Goal: Book appointment/travel/reservation

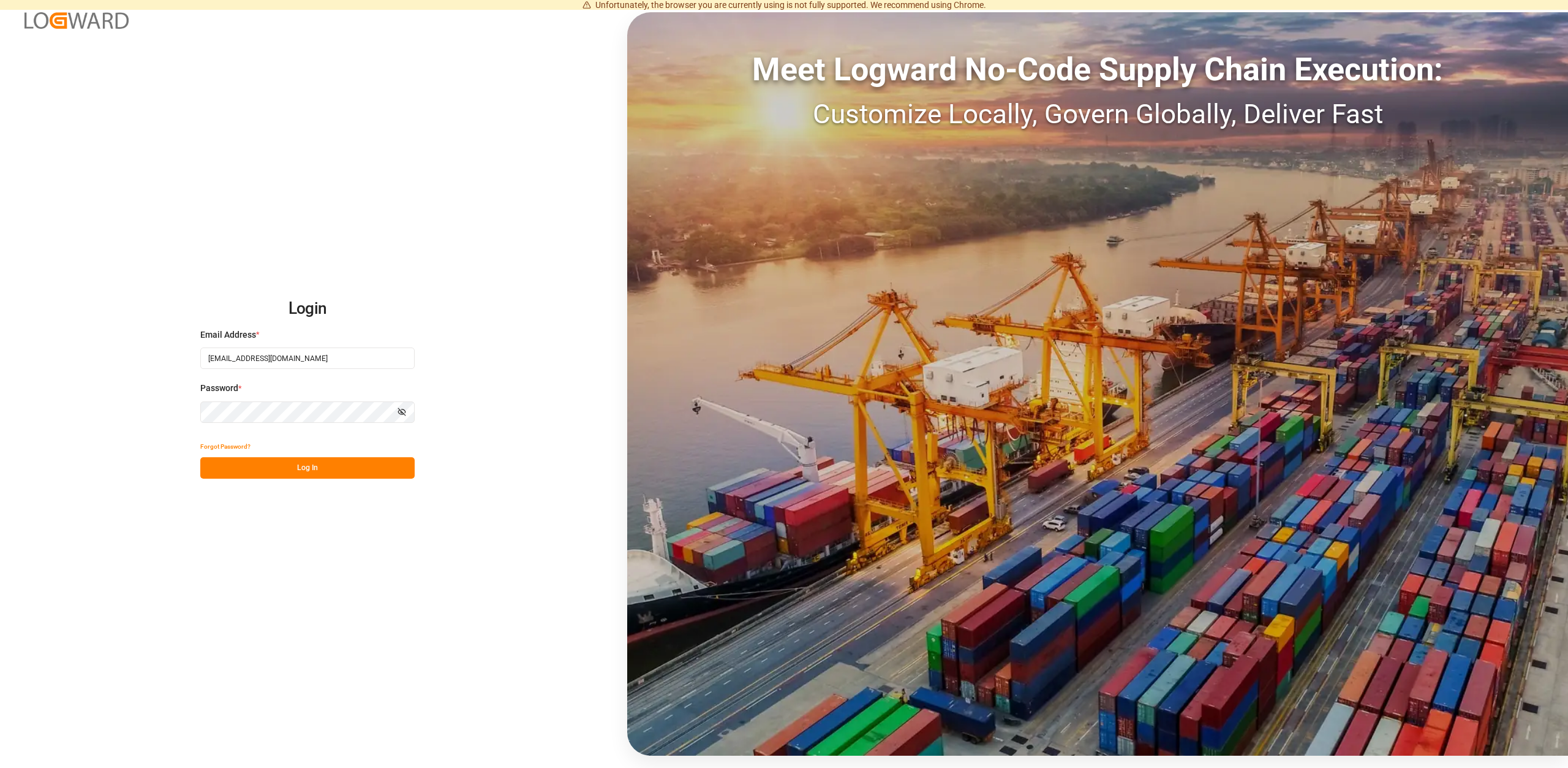
click at [309, 474] on button "Log In" at bounding box center [308, 467] width 215 height 21
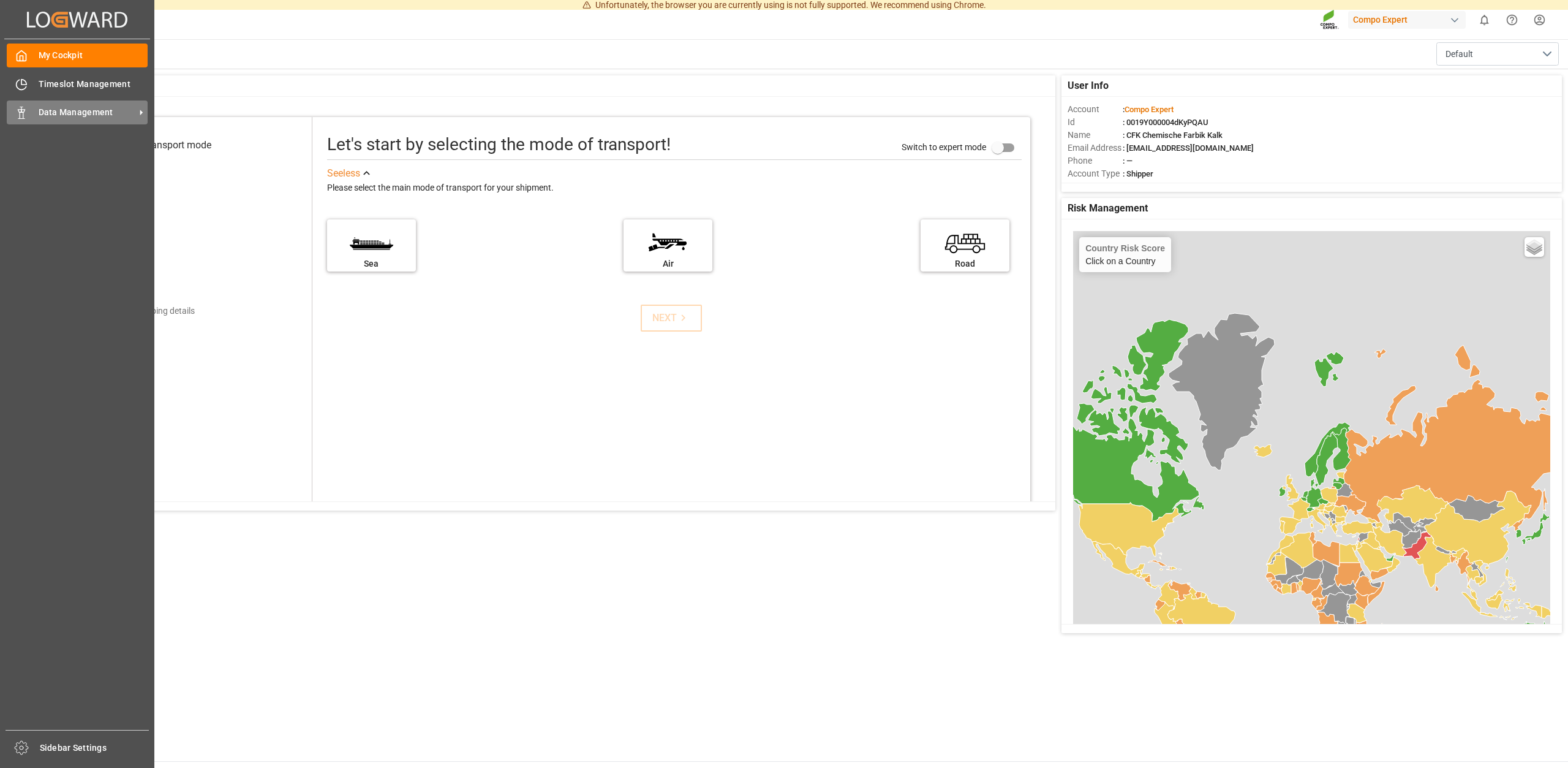
click at [74, 109] on span "Data Management" at bounding box center [87, 112] width 96 height 13
click at [119, 110] on span "Data Management" at bounding box center [87, 112] width 96 height 13
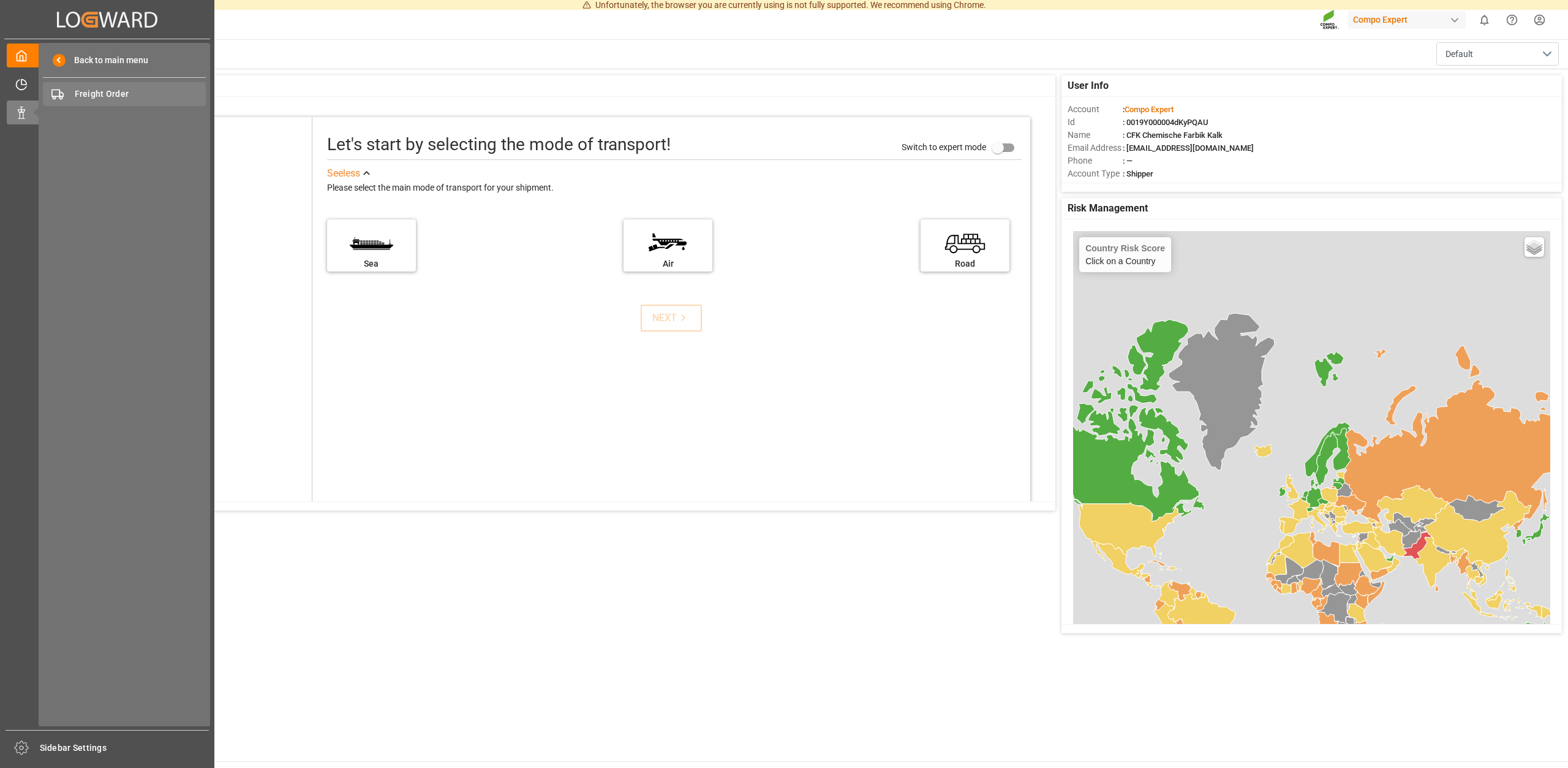
click at [82, 91] on span "Freight Order" at bounding box center [140, 94] width 132 height 13
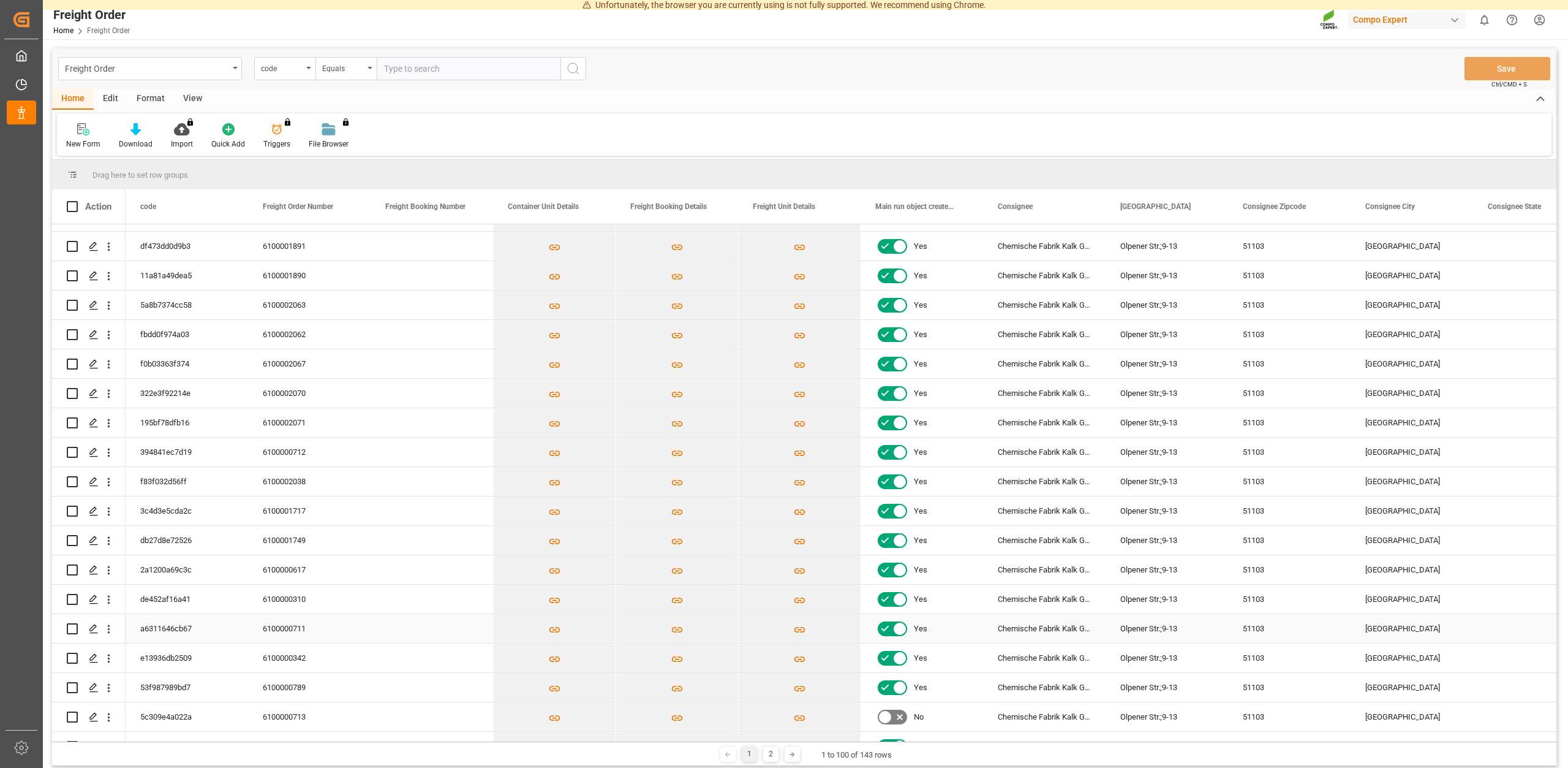
scroll to position [276, 0]
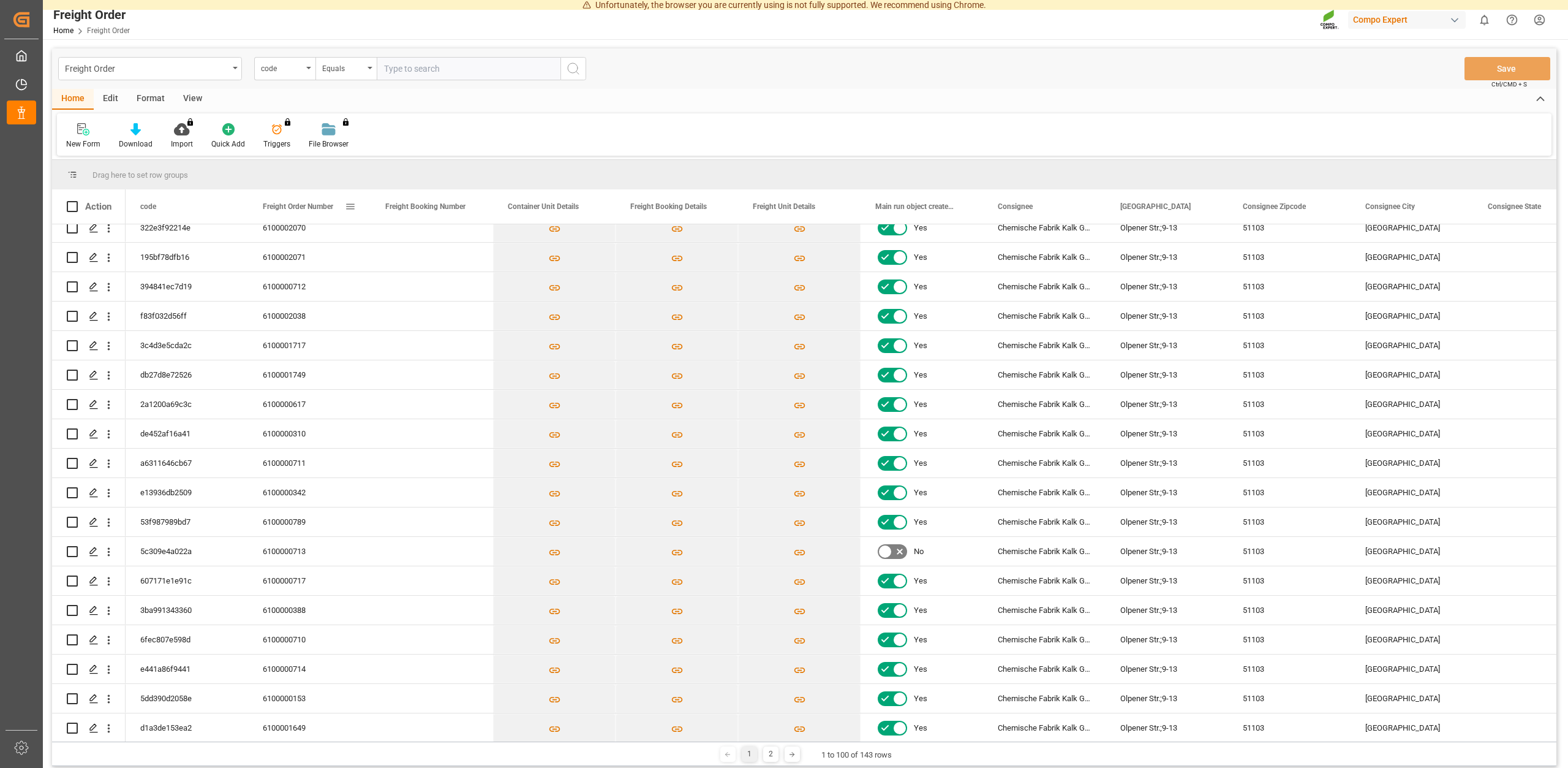
click at [291, 203] on span "Freight Order Number" at bounding box center [298, 206] width 70 height 8
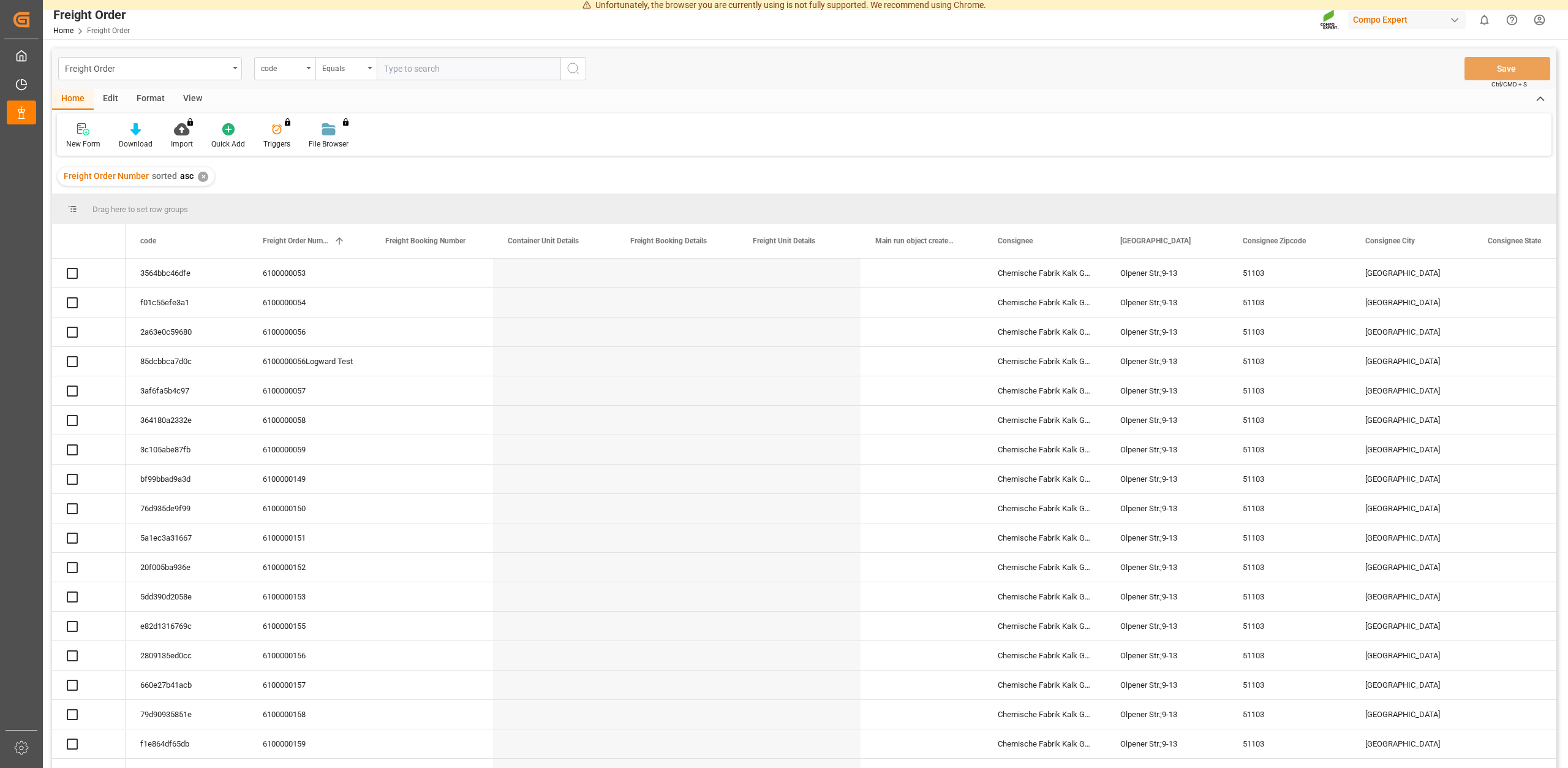
click at [297, 243] on span "Freight Order Number" at bounding box center [296, 241] width 66 height 8
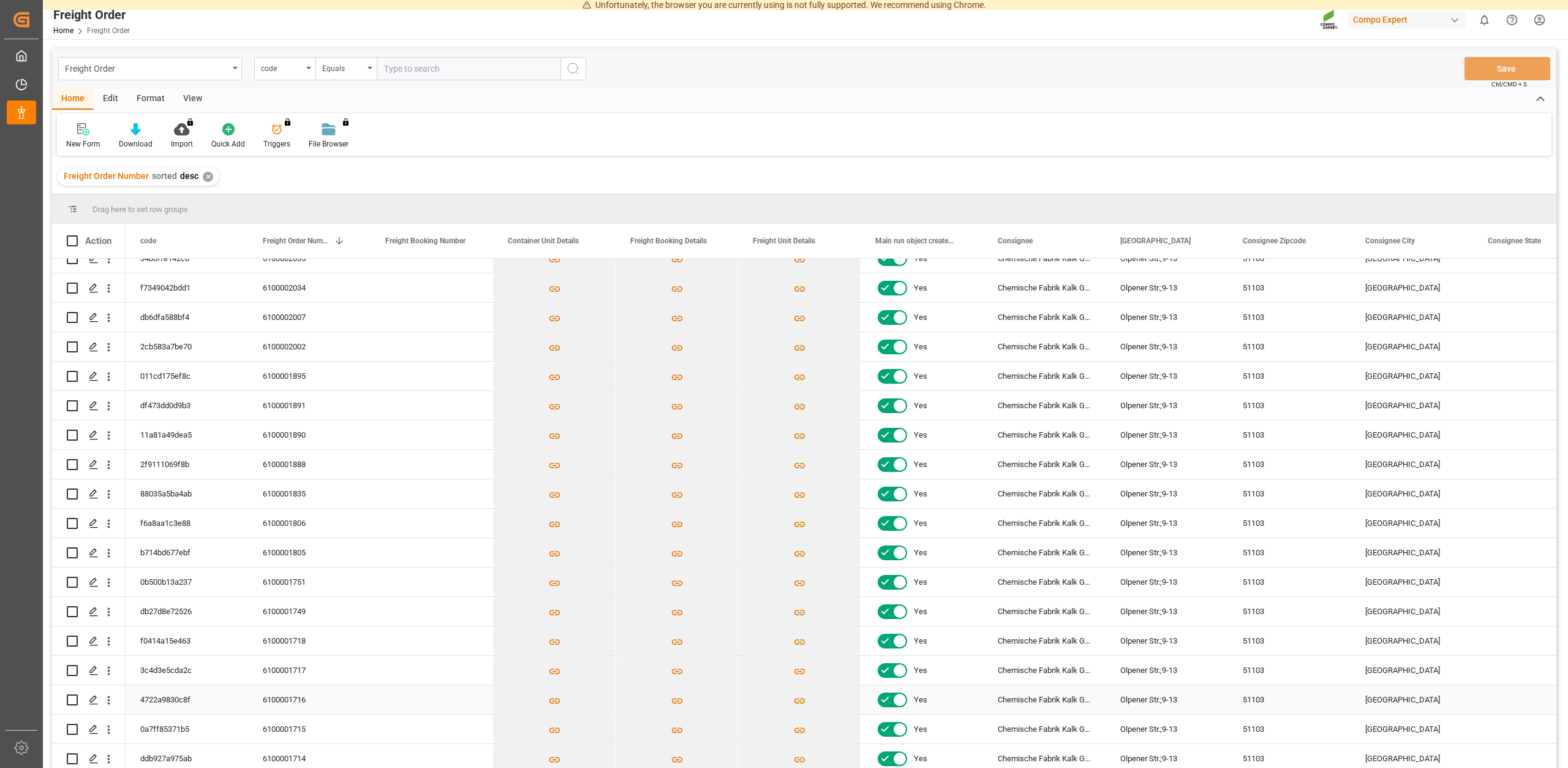
scroll to position [386, 0]
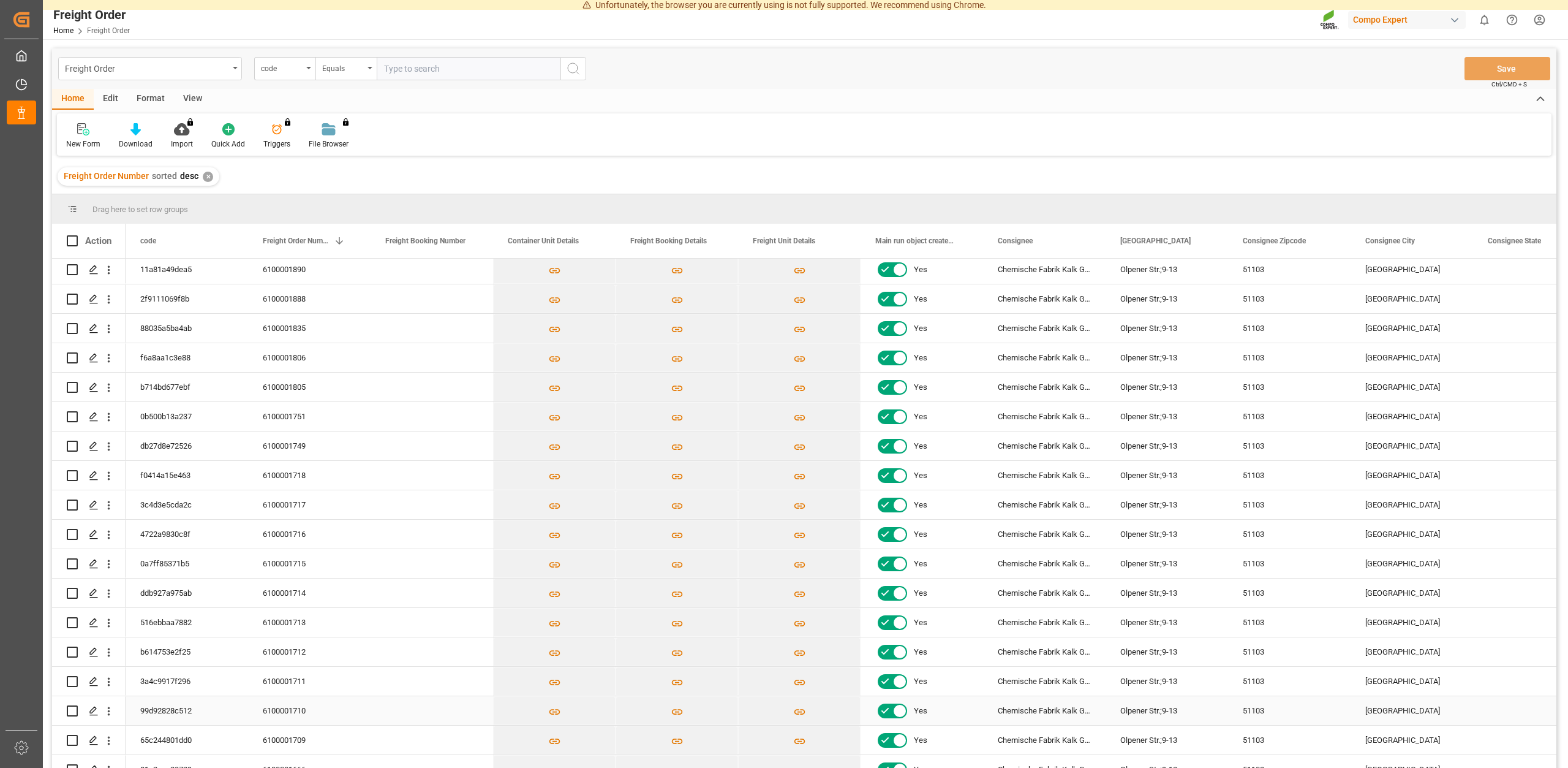
click at [279, 714] on div "6100001710" at bounding box center [309, 710] width 123 height 29
click at [90, 713] on polygon "Press SPACE to select this row." at bounding box center [92, 710] width 6 height 6
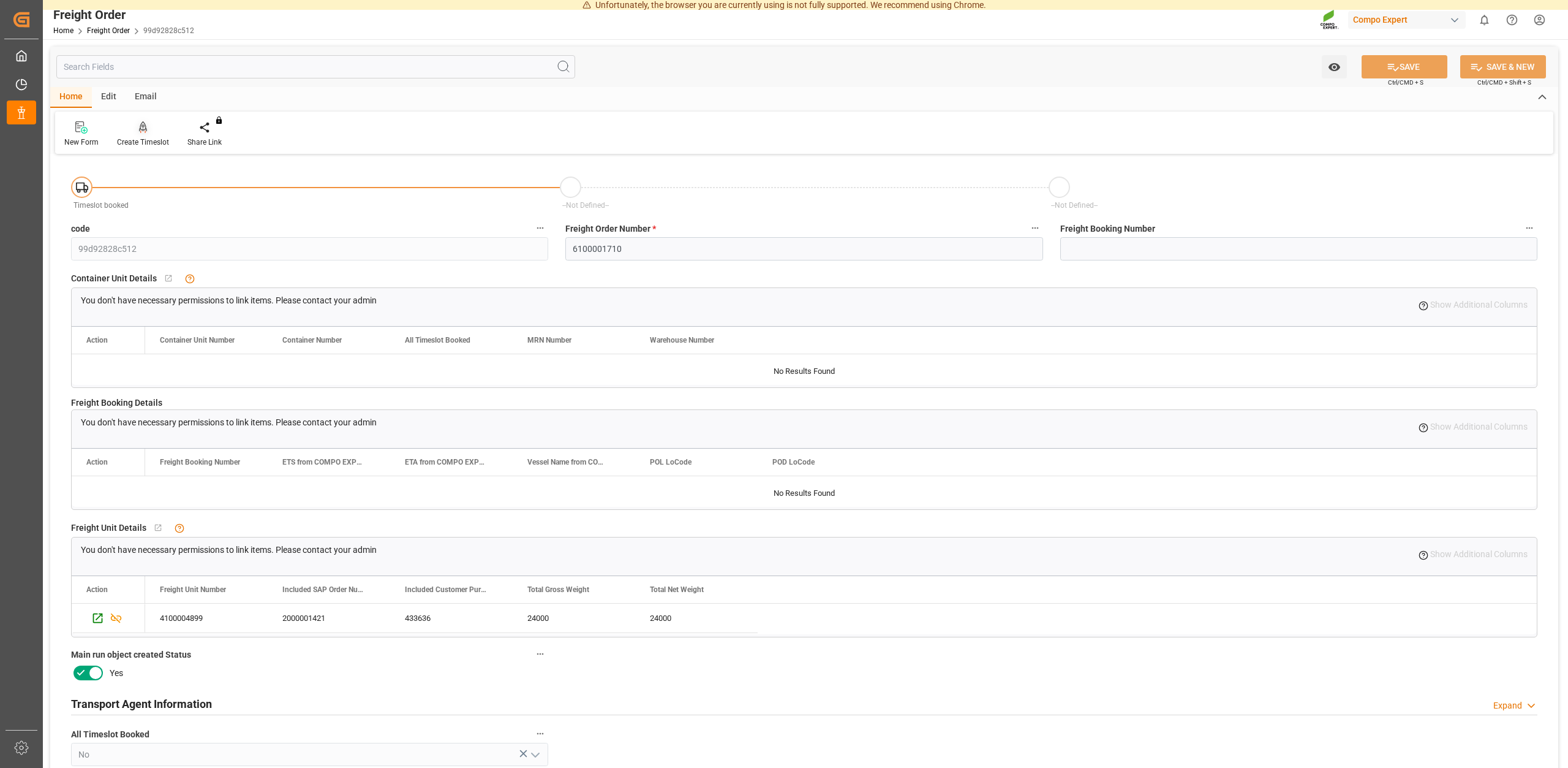
click at [143, 143] on div "Create Timeslot" at bounding box center [143, 142] width 52 height 11
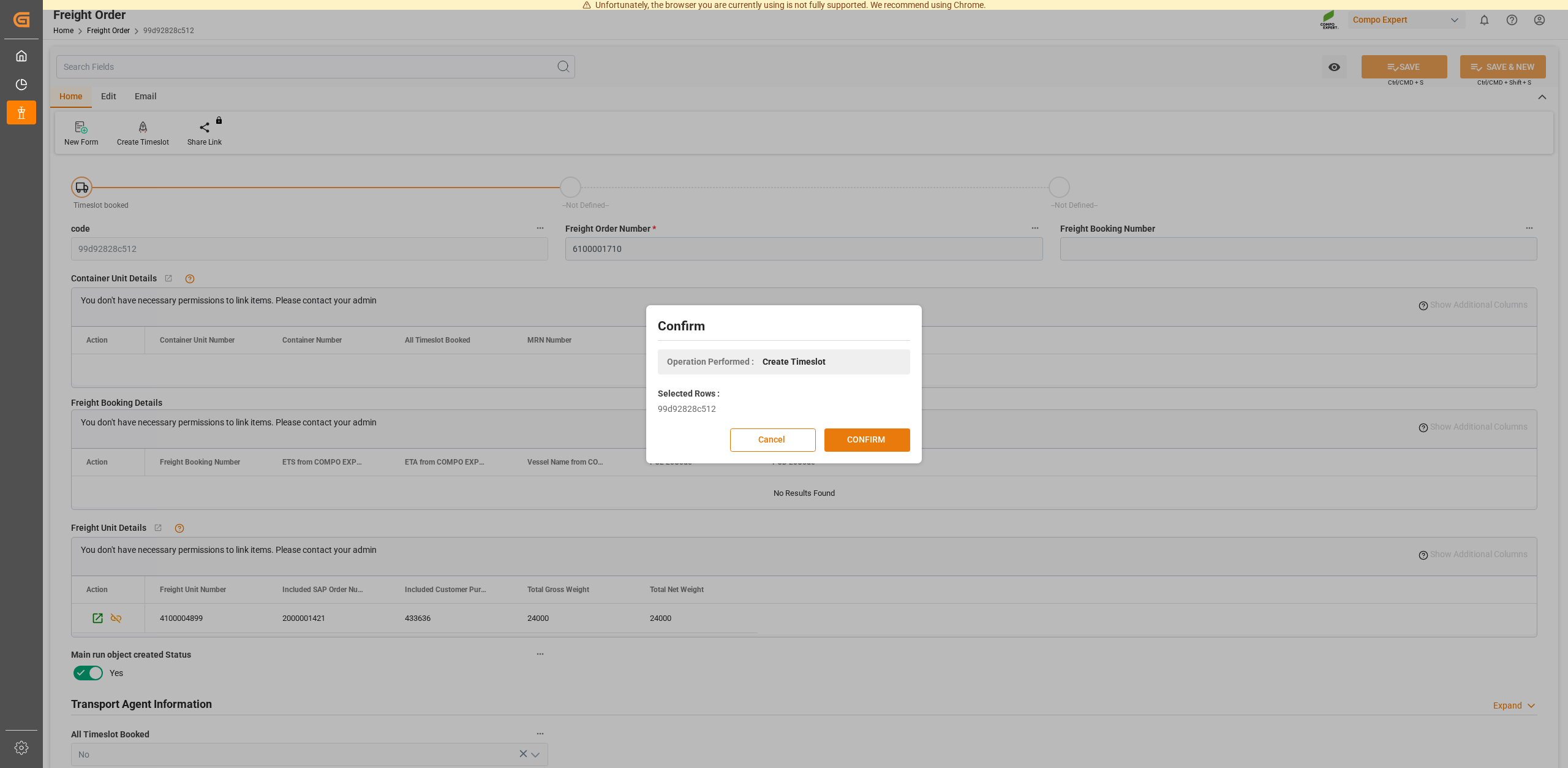
click at [871, 434] on button "CONFIRM" at bounding box center [866, 440] width 85 height 24
click at [817, 170] on div "Confirm Operation Performed : Create Timeslot Selected Rows : 99d92828c512 Canc…" at bounding box center [784, 384] width 1568 height 768
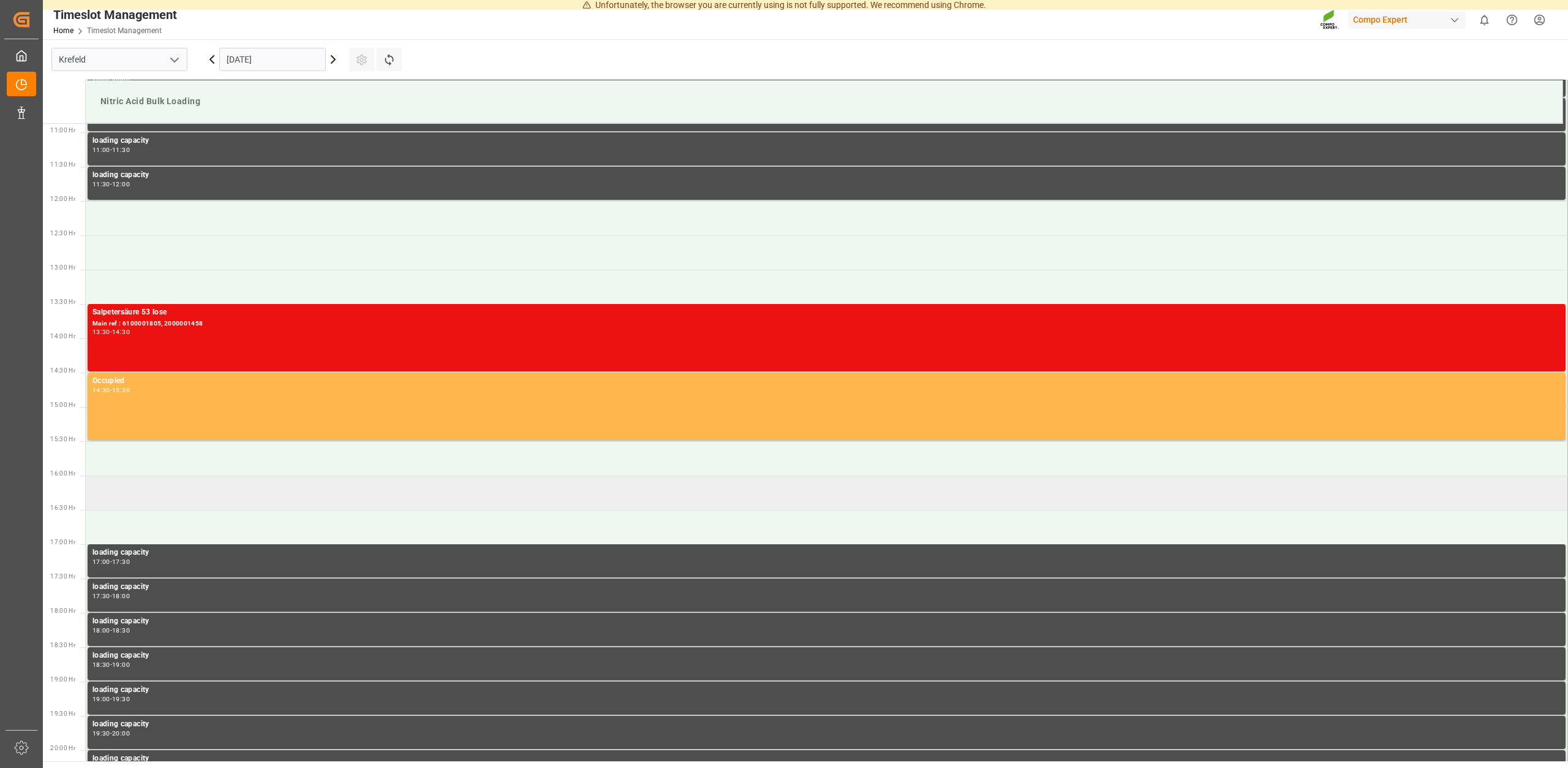
scroll to position [747, 0]
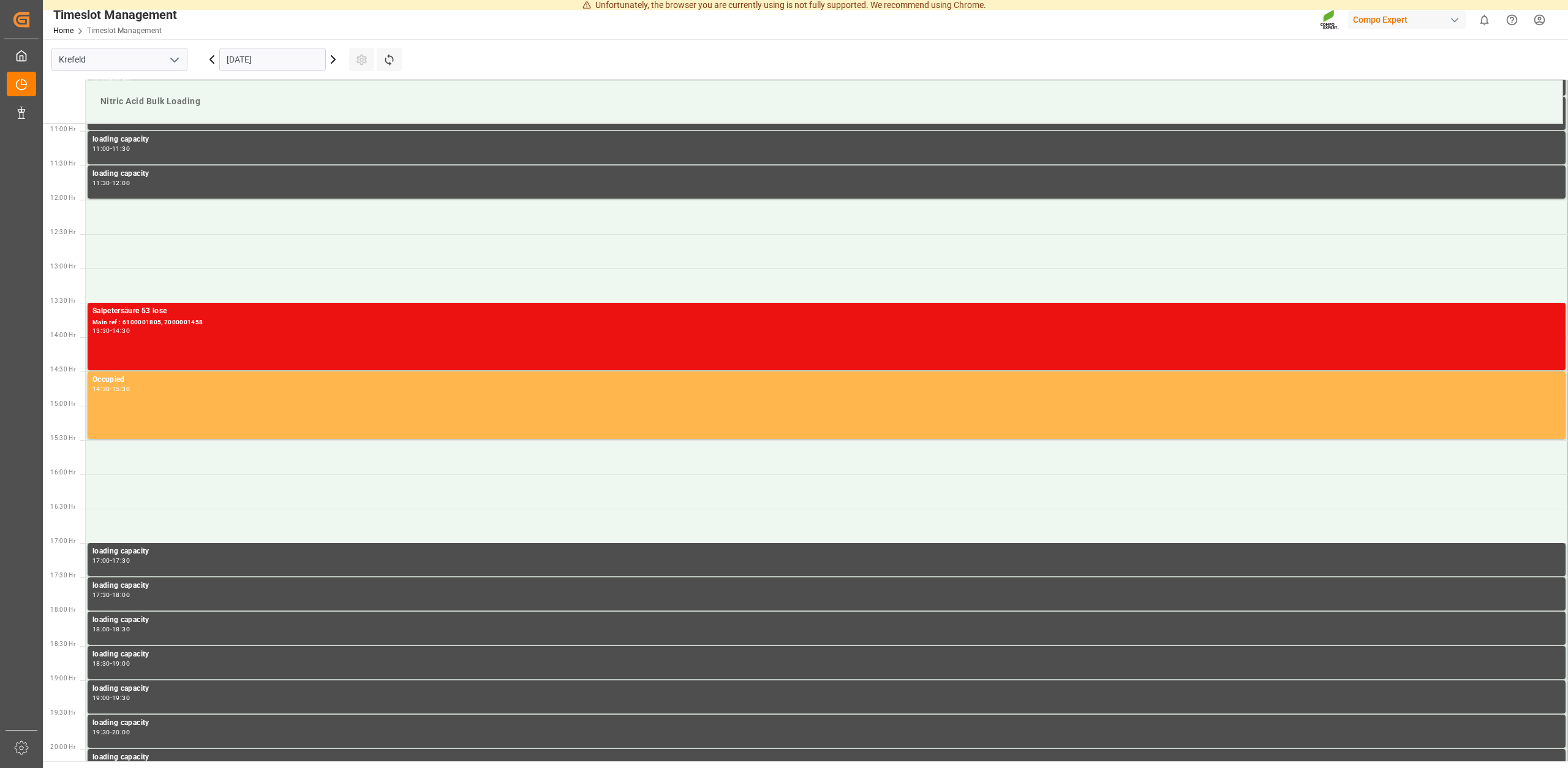
click at [287, 61] on input "16.09.2025" at bounding box center [272, 60] width 107 height 24
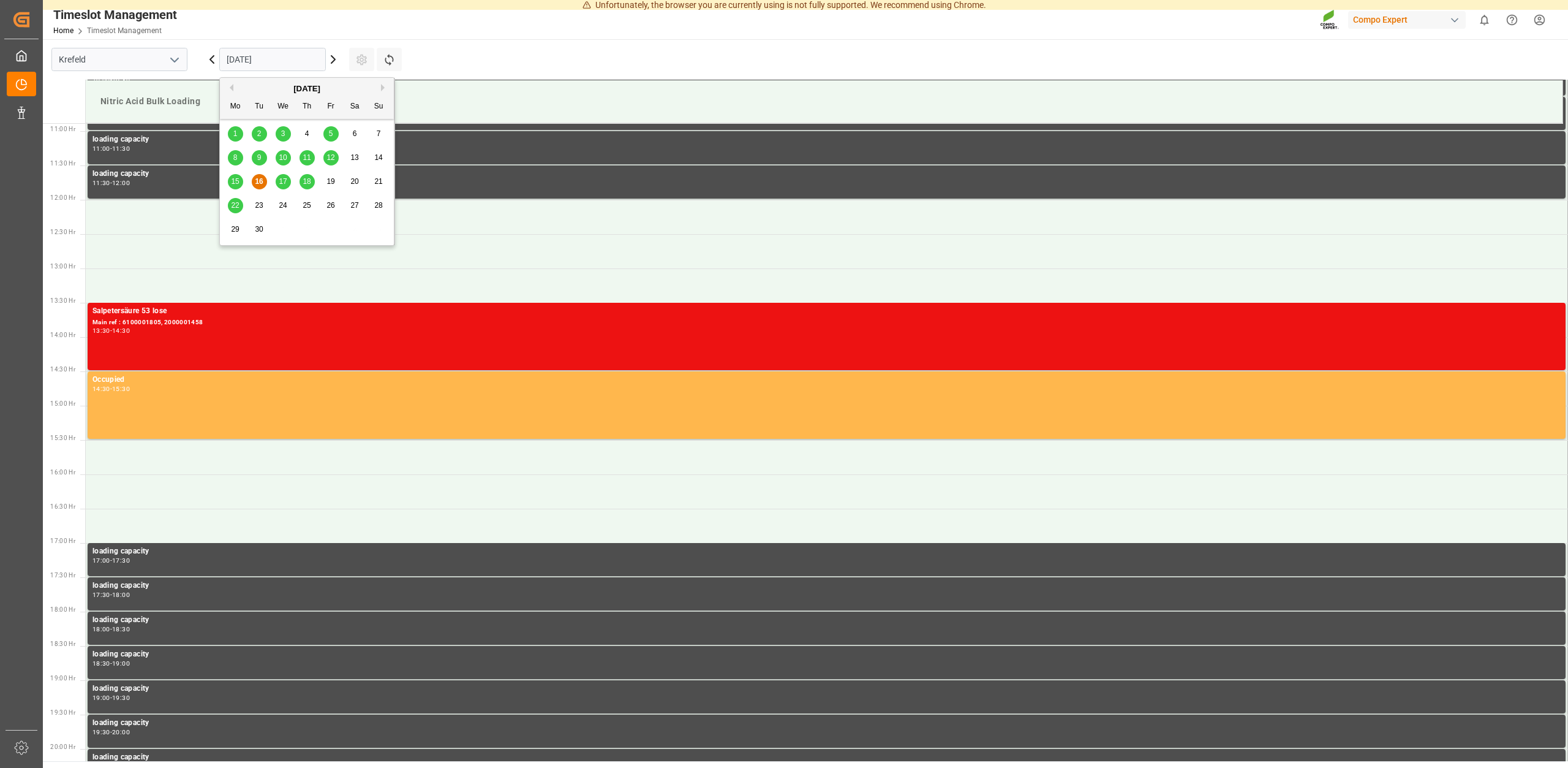
click at [282, 177] on div "17" at bounding box center [283, 181] width 15 height 14
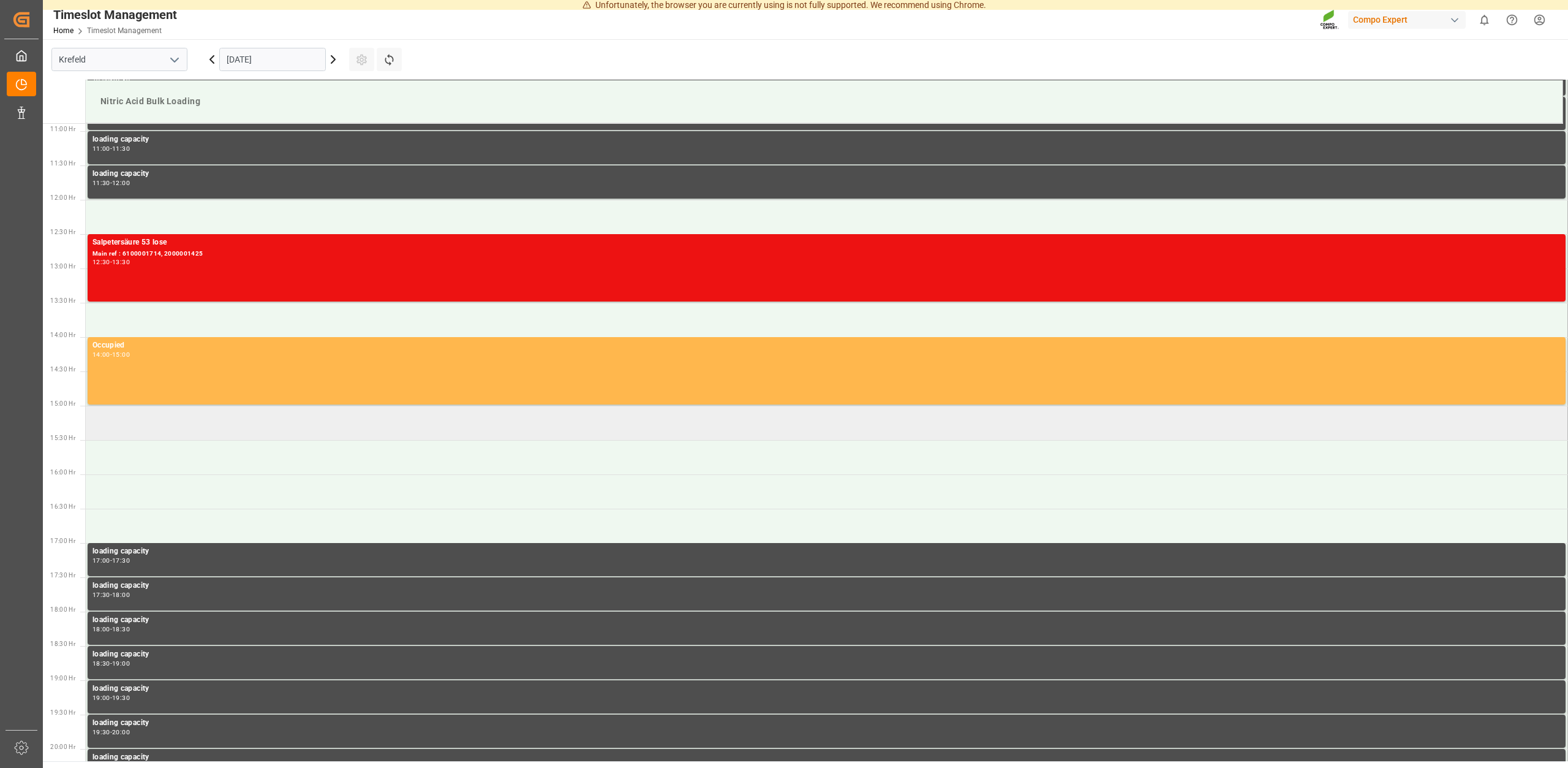
click at [117, 425] on td at bounding box center [826, 423] width 1482 height 35
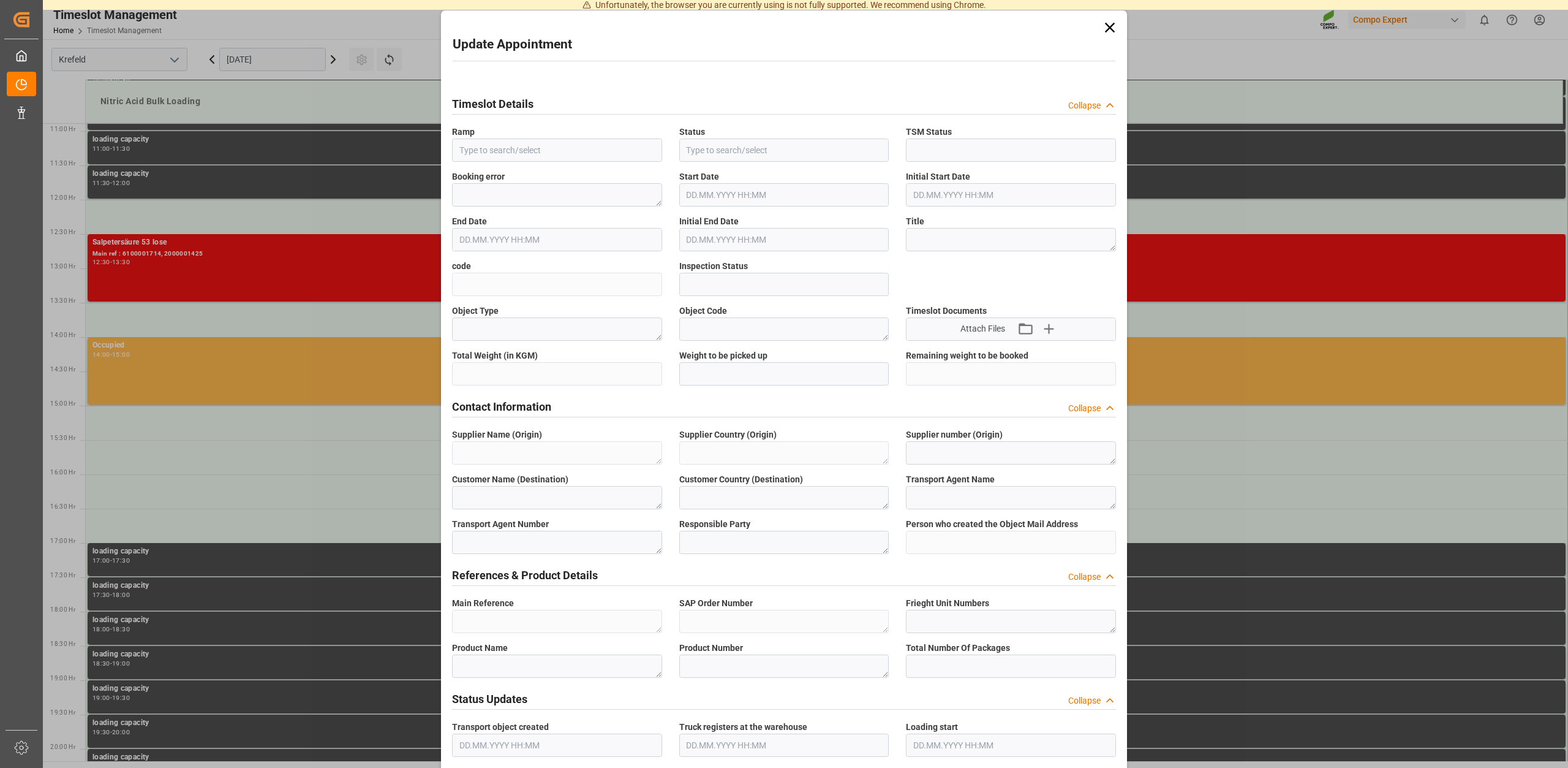
type input "Nitric Acid Bulk Loading"
type input "Transport object created"
type input "Booked"
type input "3e767bc330d0"
type input "Open"
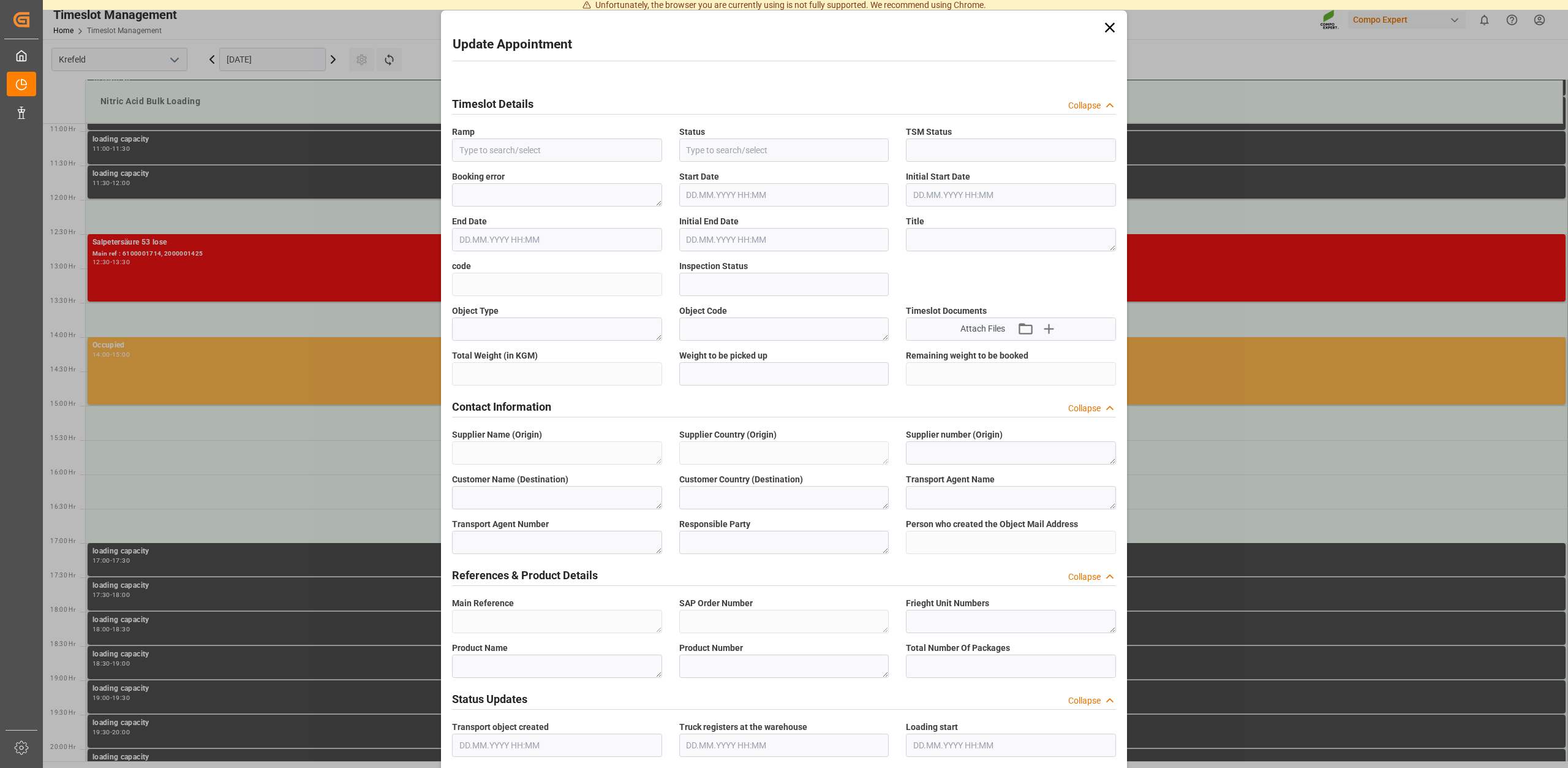
type textarea "Main-Run"
type textarea "SP_EWM"
type textarea "Chemische Fabrik Kalk GmbH"
type textarea "DE"
type textarea "Chemische Fabrik Kalk GmbH, (CFK)"
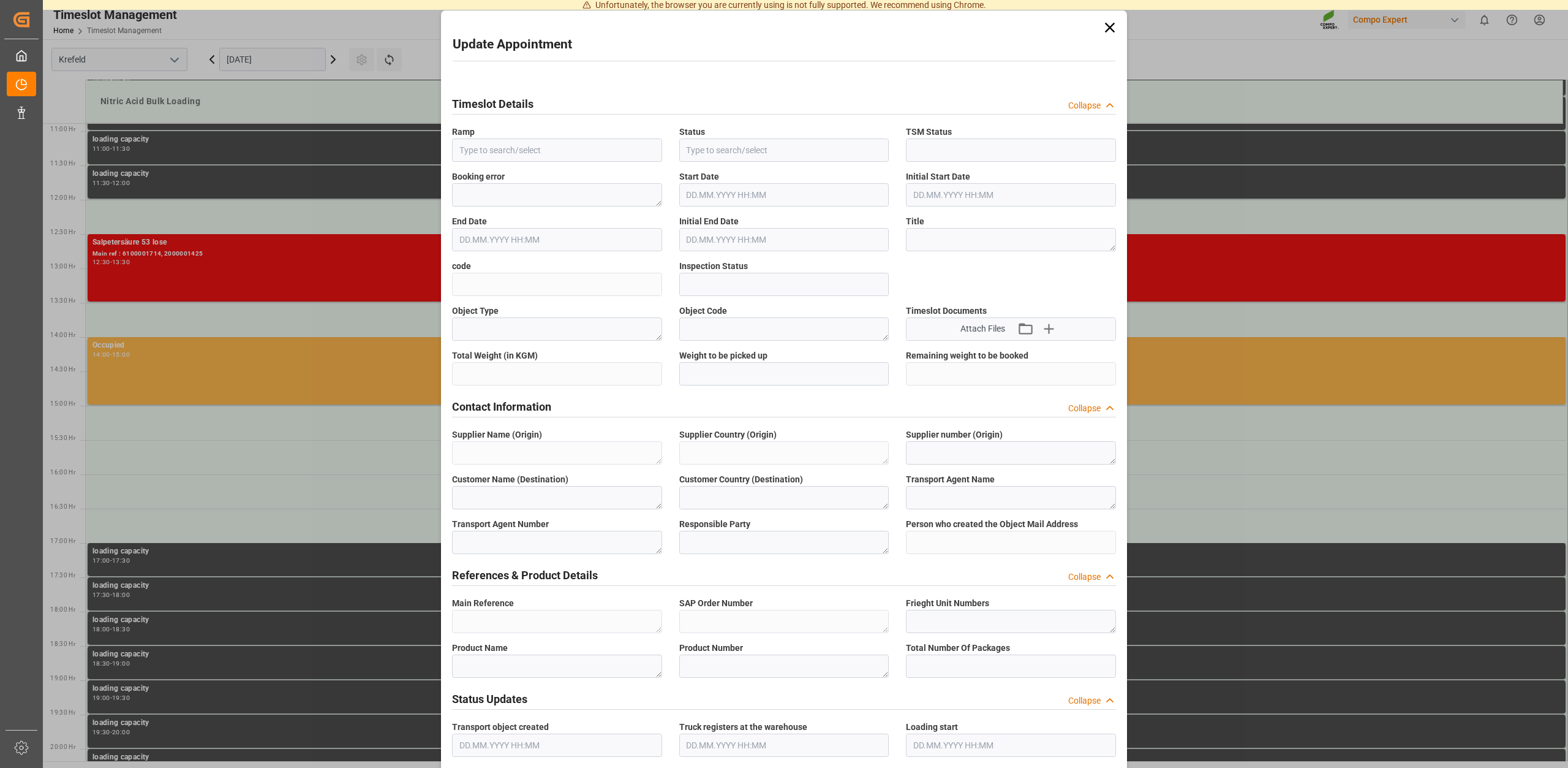
type textarea "5355955"
type textarea "Compo Expert"
type input "Thorsten.Meier@compo-expert.com"
type textarea "6100001710"
type textarea "2000001421"
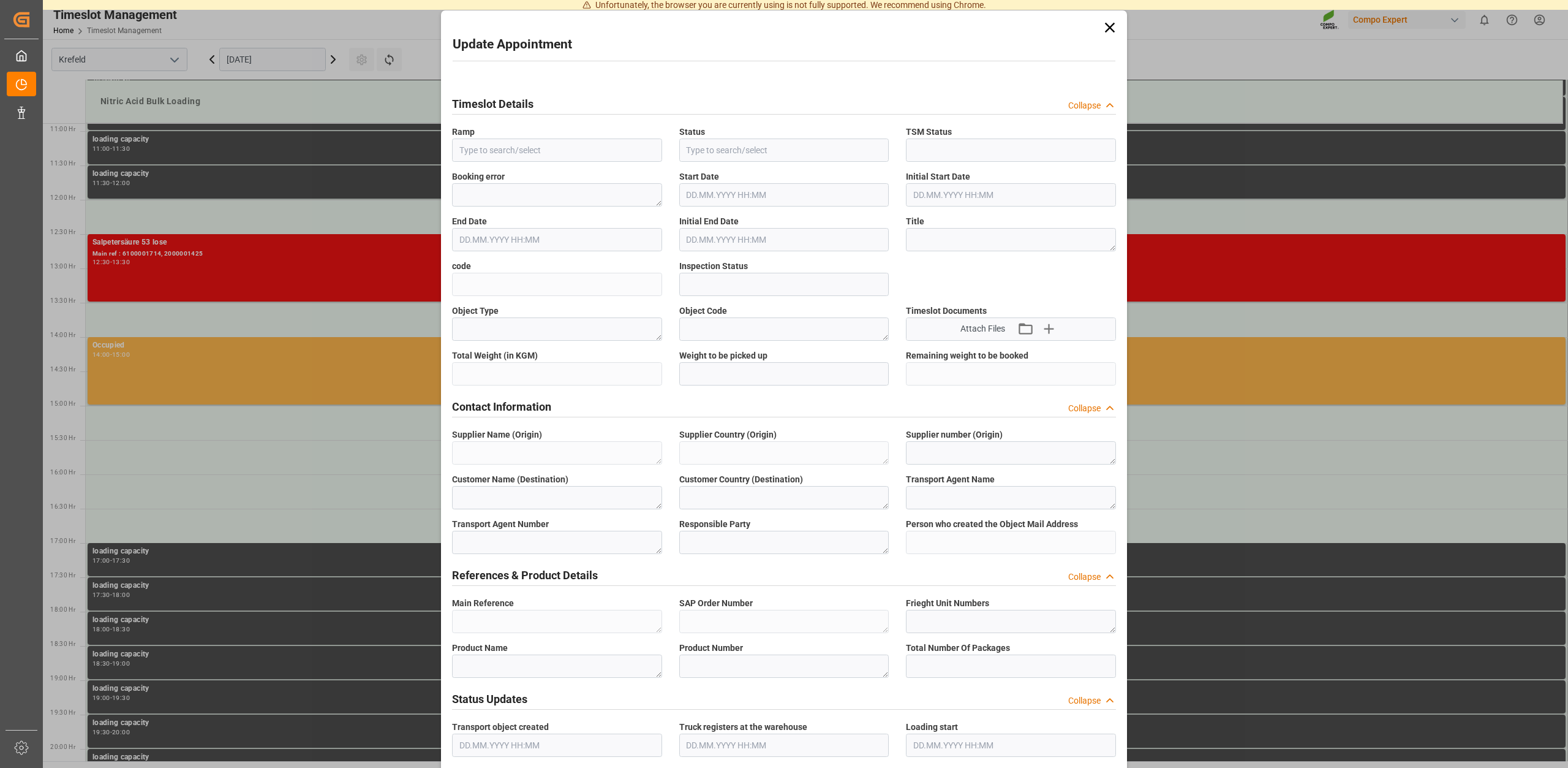
type textarea "4100004899"
type textarea "Salpetersäure 53 lose"
type textarea "1510002000"
type textarea "Z100"
type textarea "3500"
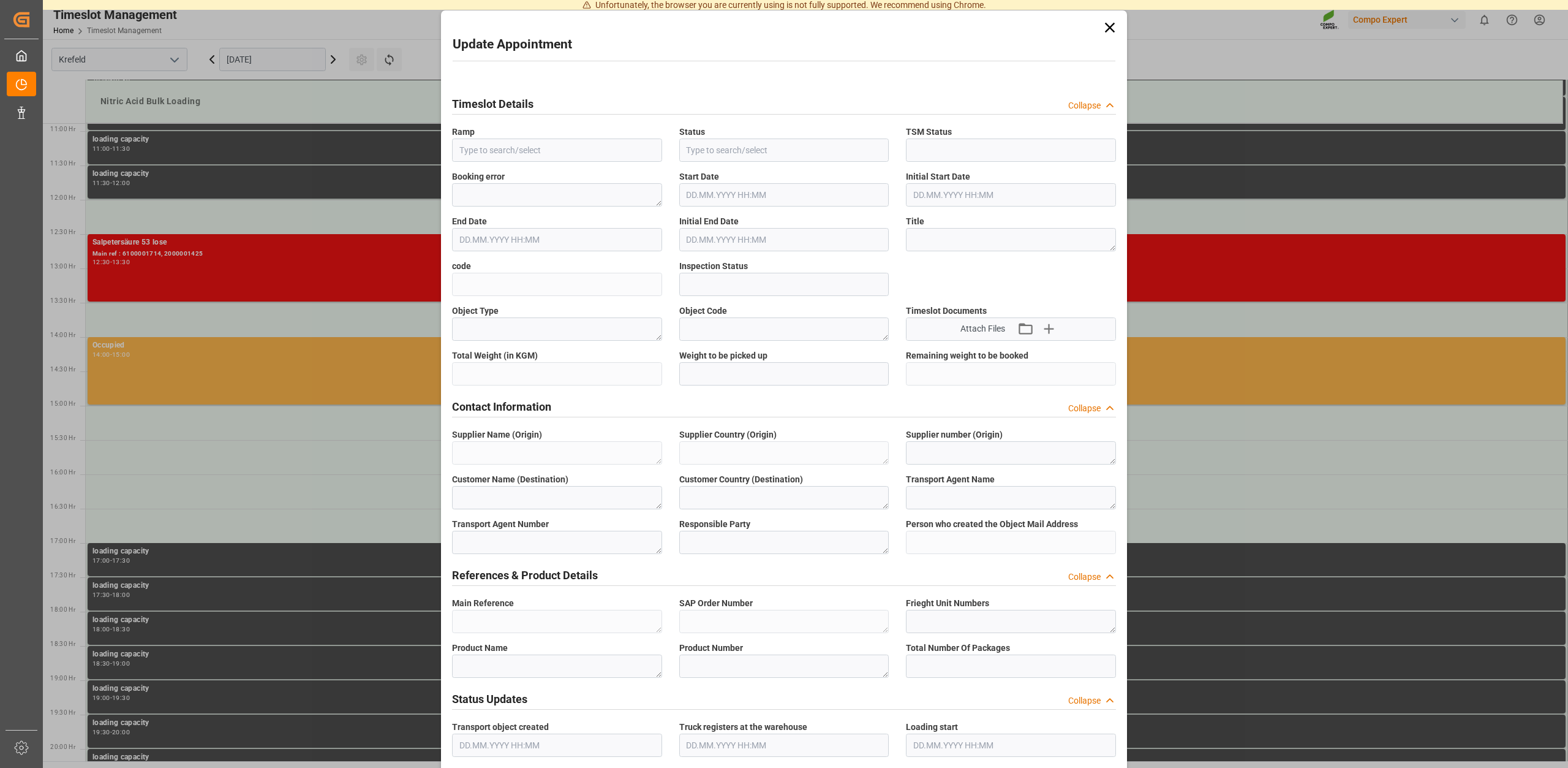
type input "6100001710"
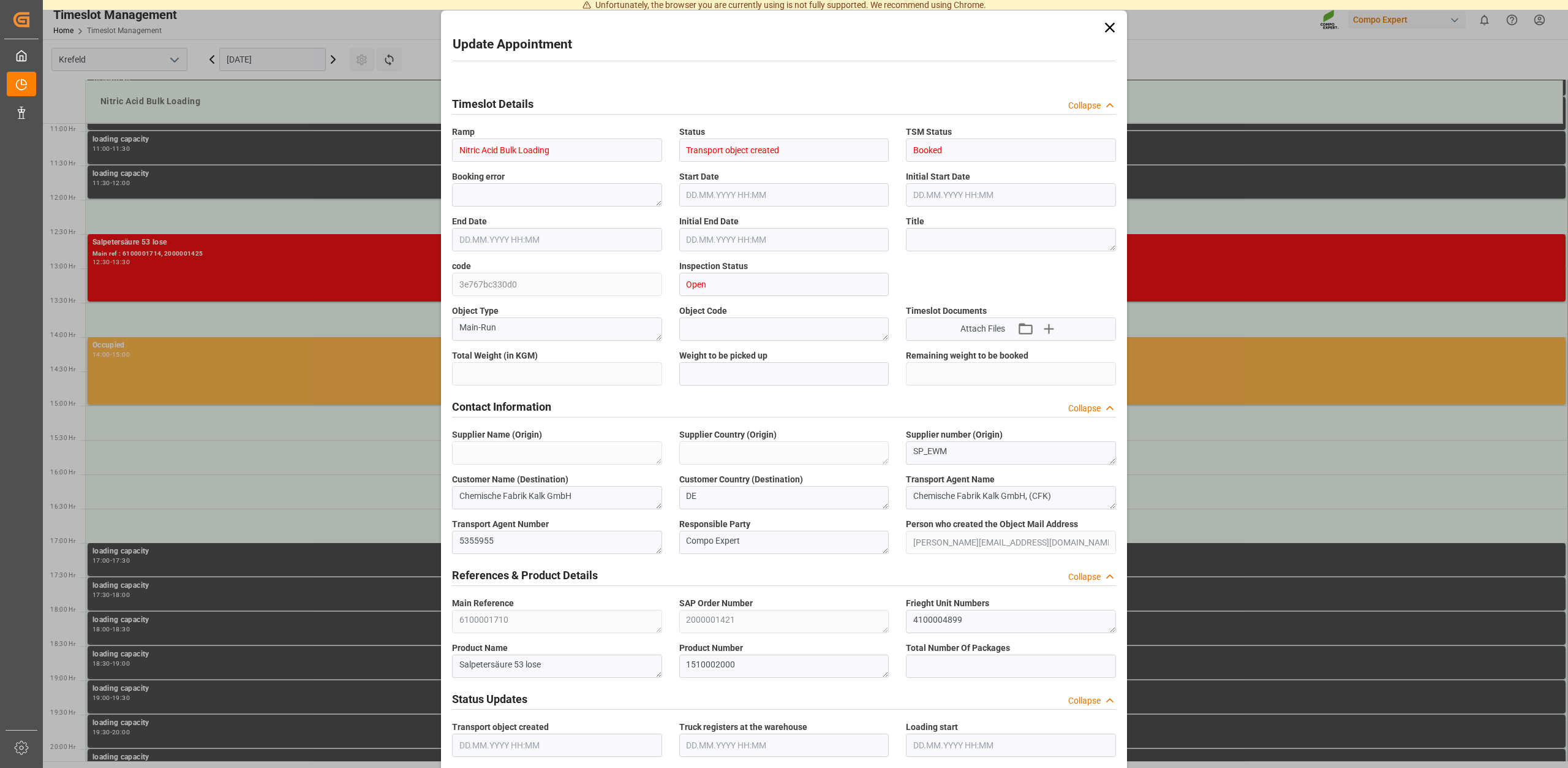
type input "24000"
type input "0"
type input "17.09.2025 15:00"
type input "17.09.2025 15:30"
type input "04.09.2025 13:39"
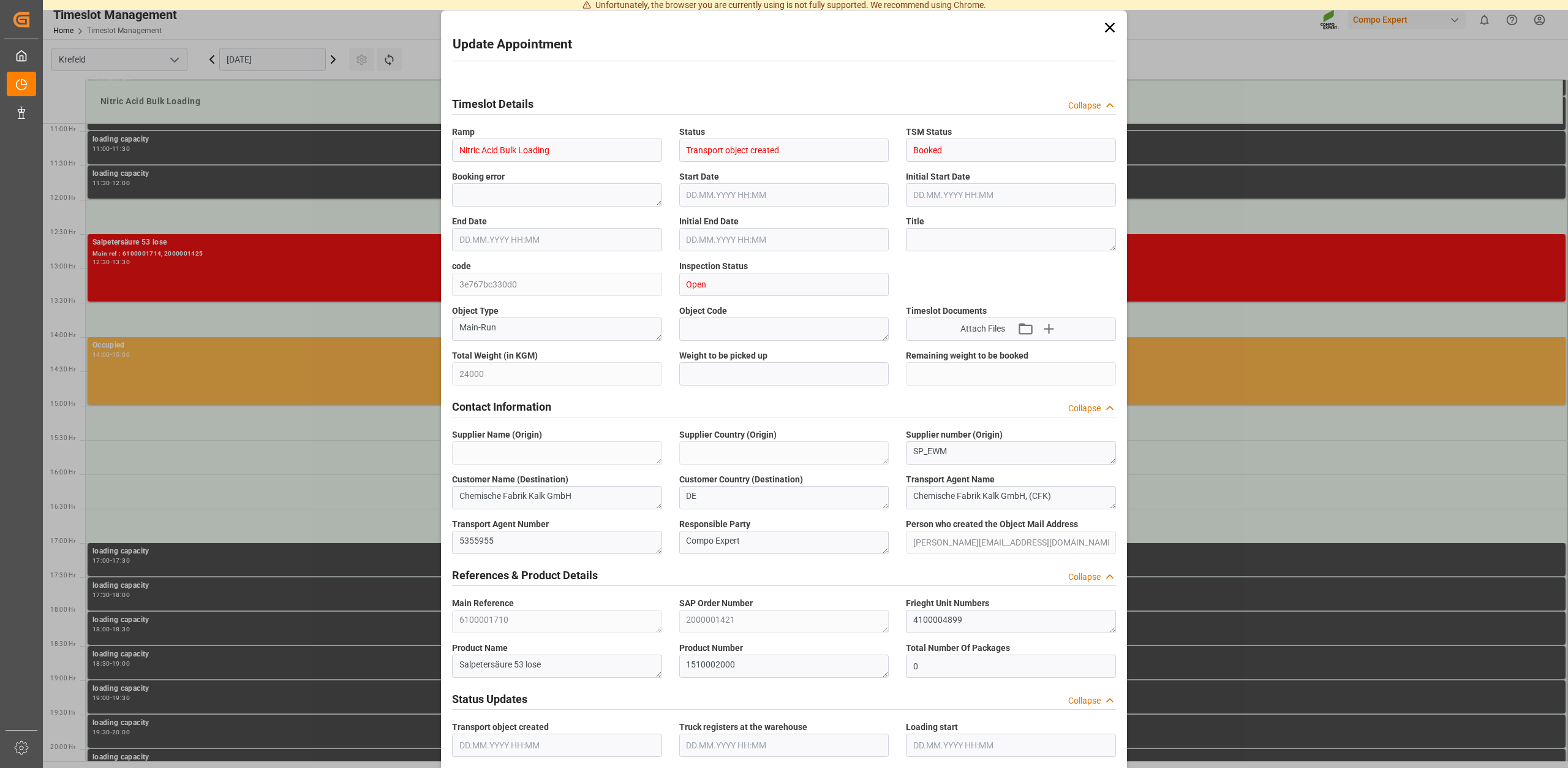
type input "16.09.2025 09:40"
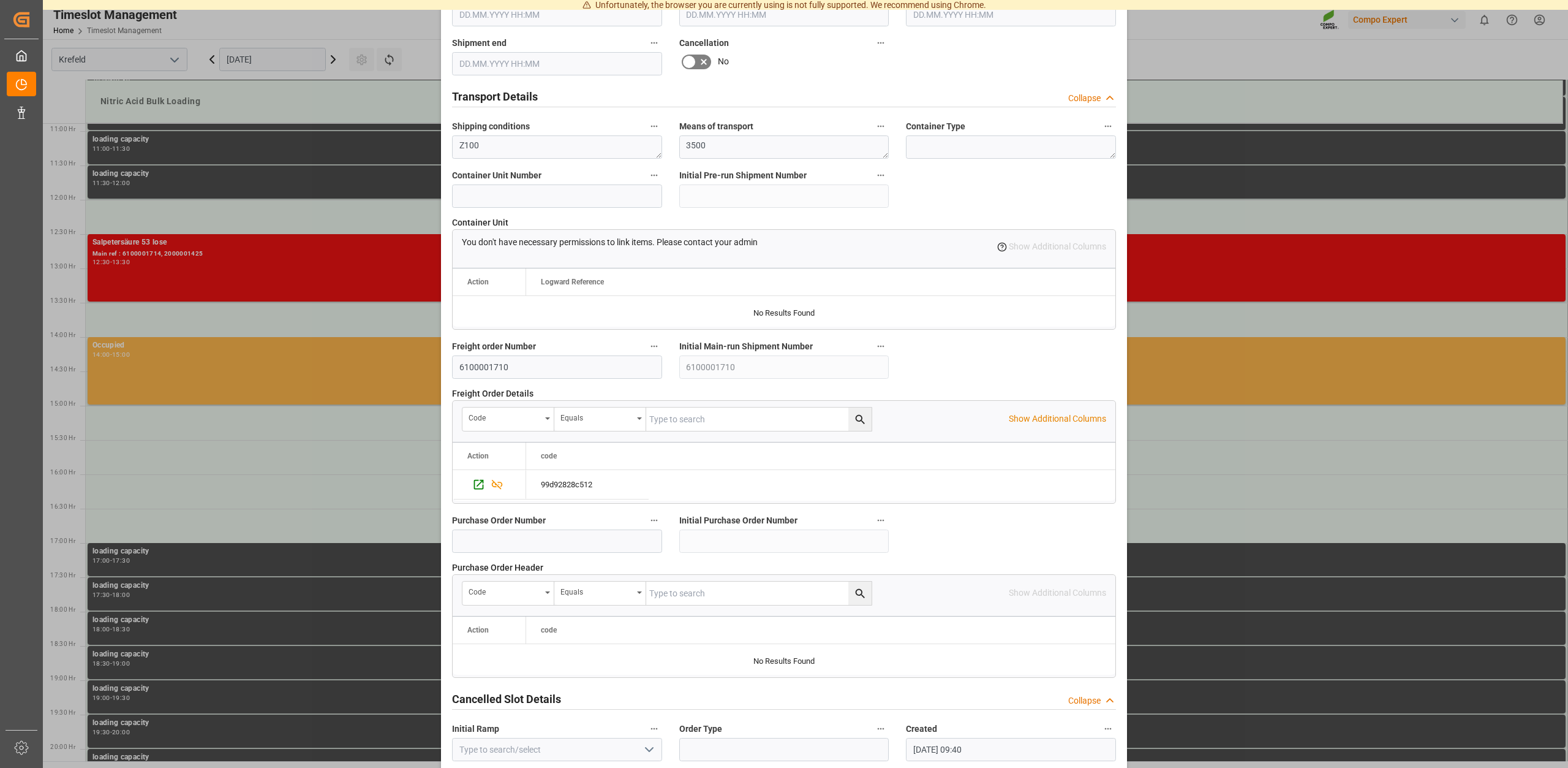
scroll to position [930, 0]
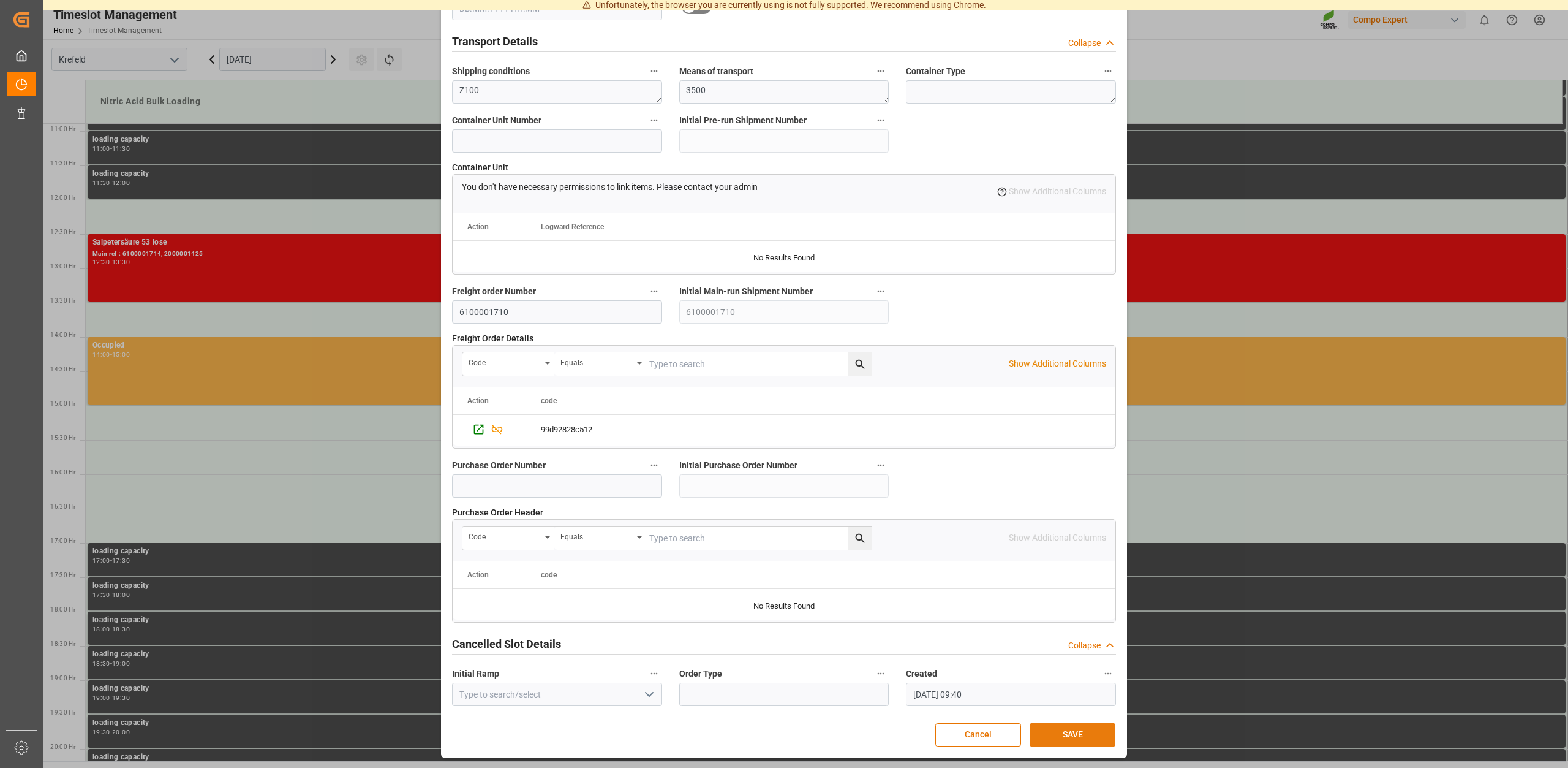
click at [1063, 726] on button "SAVE" at bounding box center [1072, 735] width 85 height 24
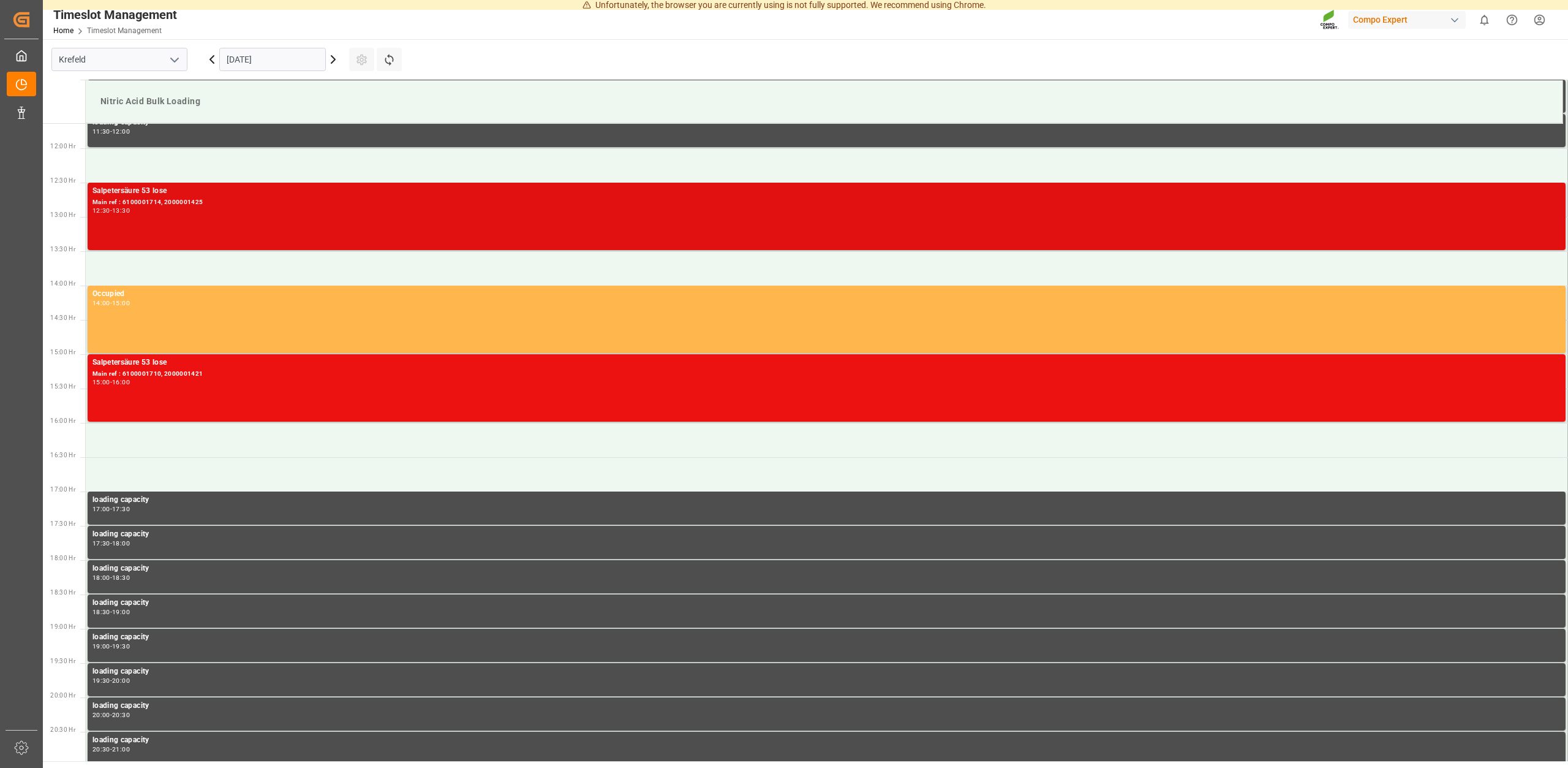
scroll to position [765, 0]
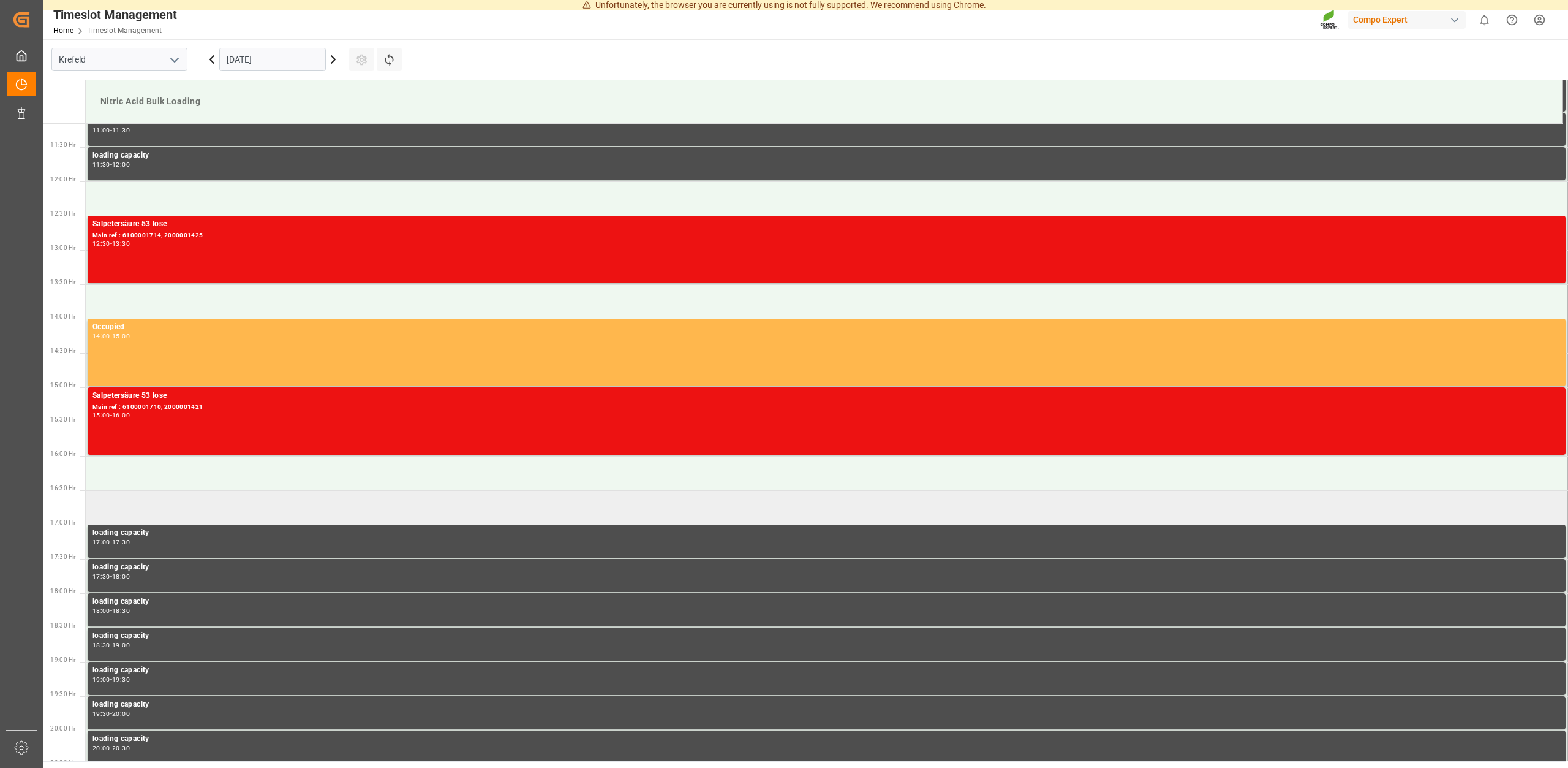
click at [815, 512] on td at bounding box center [826, 507] width 1482 height 35
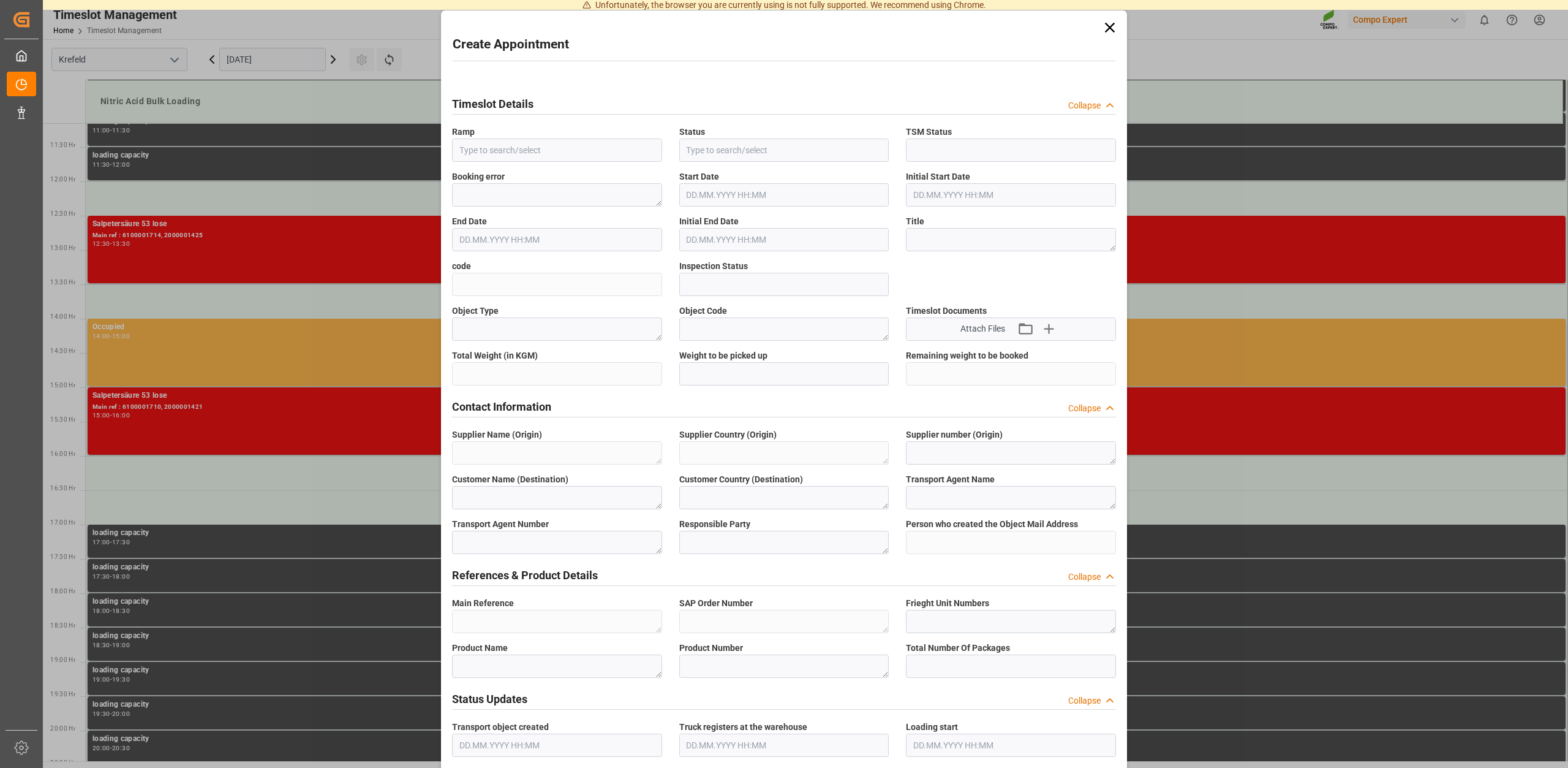
type input "Nitric Acid Bulk Loading"
type input "Booked"
type input "Open"
type input "17.09.2025 16:30"
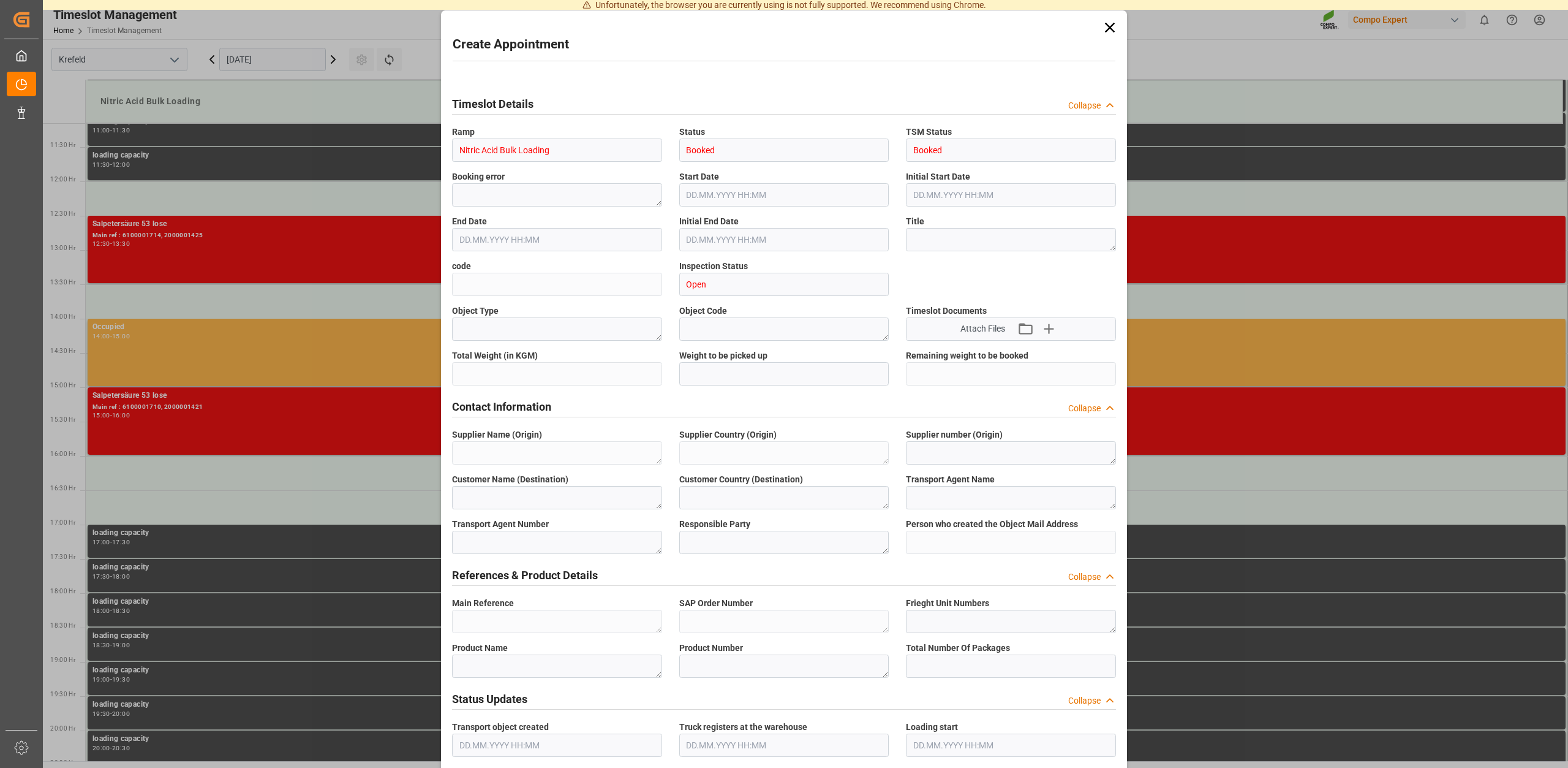
type input "17.09.2025 17:00"
